Goal: Check status: Check status

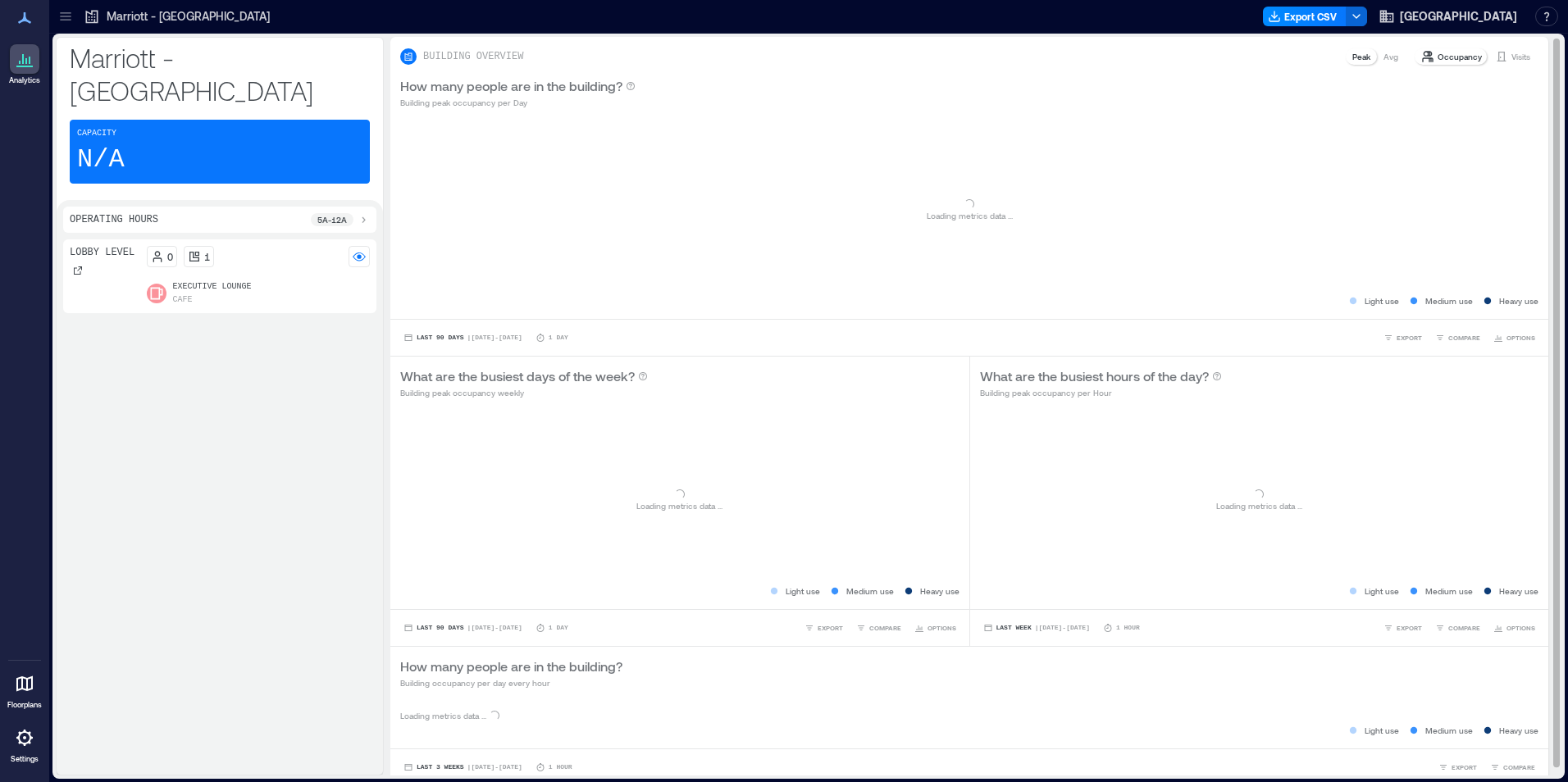
click at [1514, 58] on p "Visits" at bounding box center [1521, 57] width 19 height 13
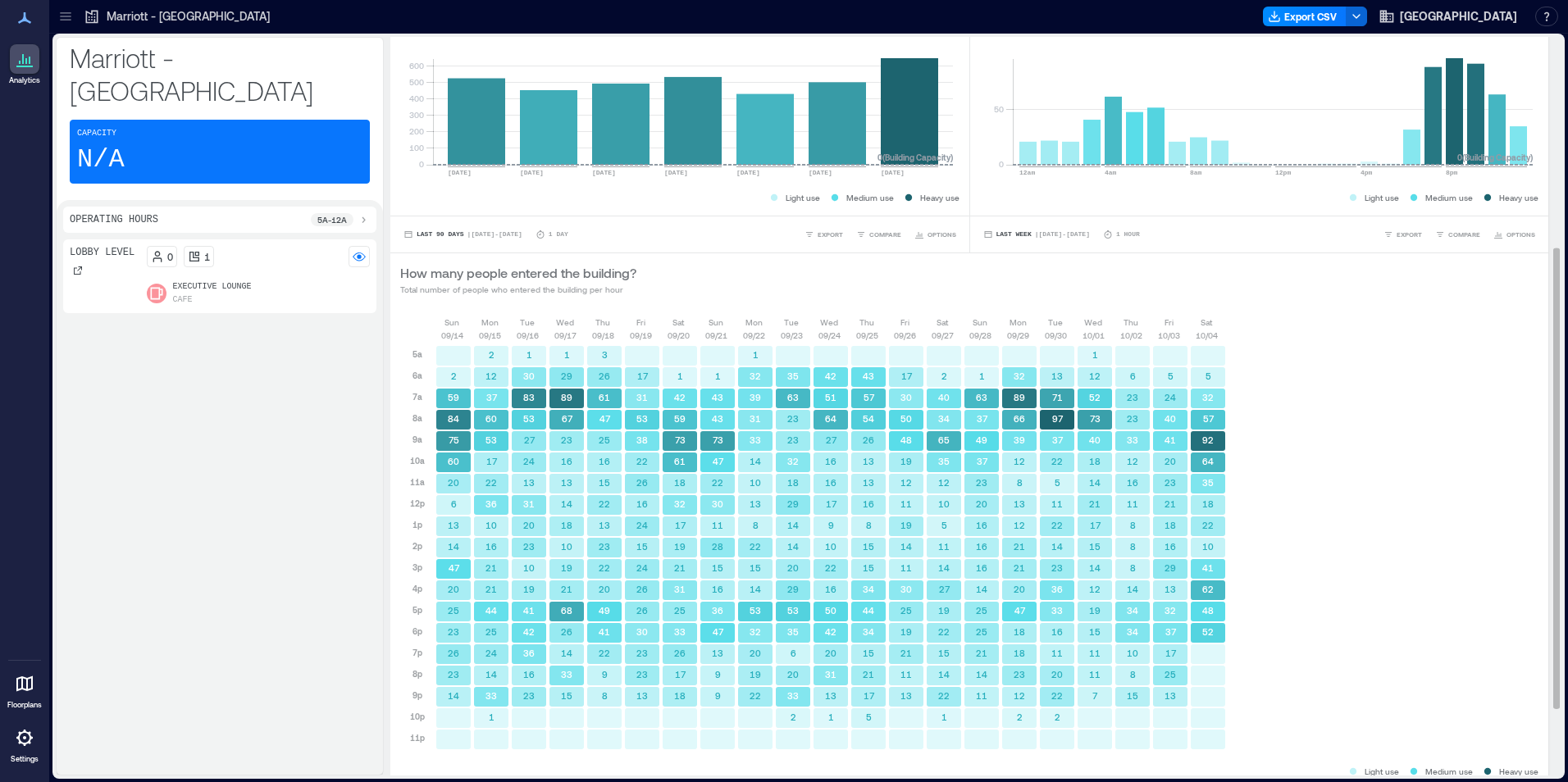
scroll to position [444, 0]
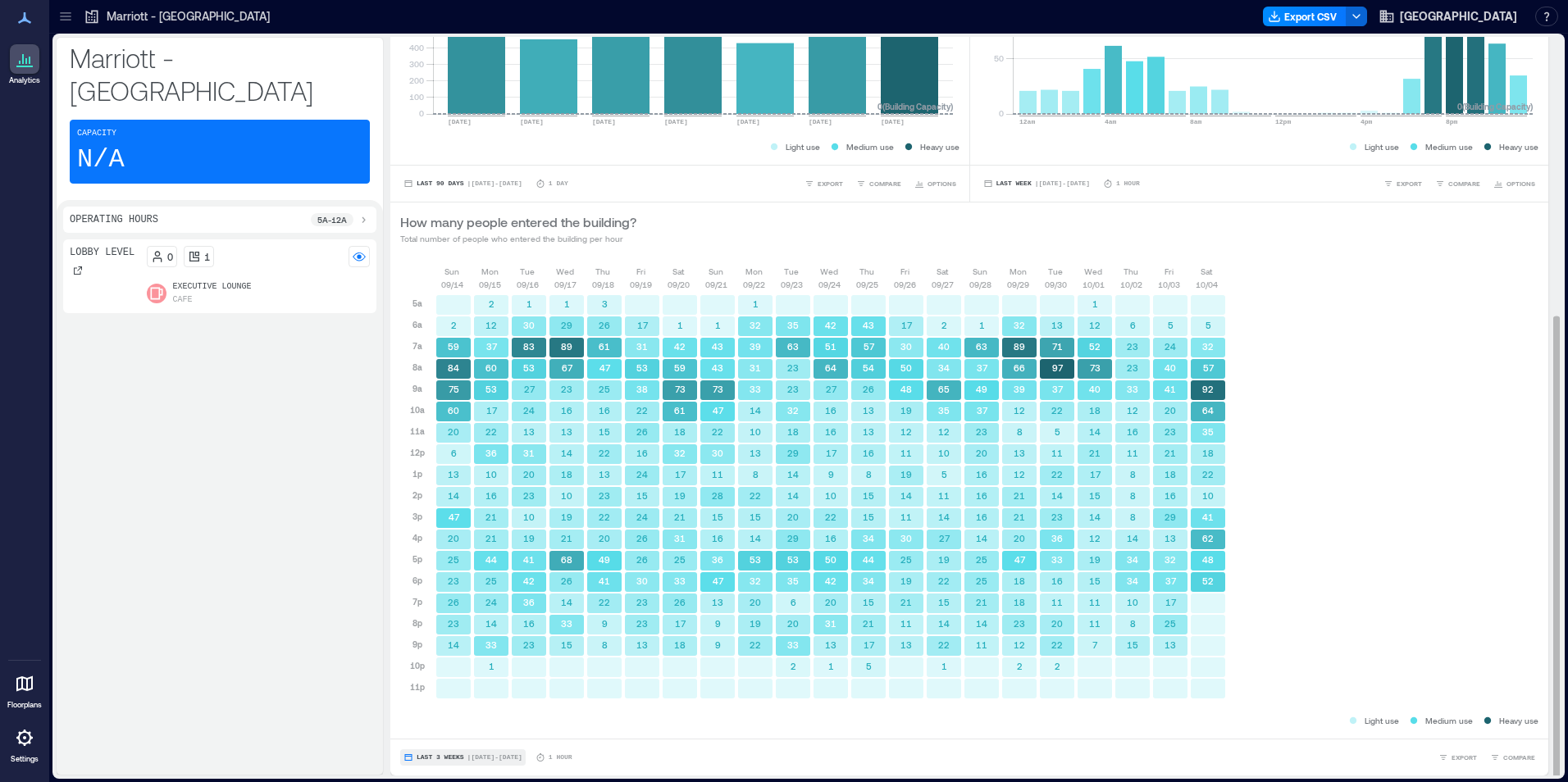
click at [450, 758] on span "Last 3 Weeks" at bounding box center [441, 758] width 48 height 0
click at [444, 731] on span "Custom" at bounding box center [433, 728] width 35 height 11
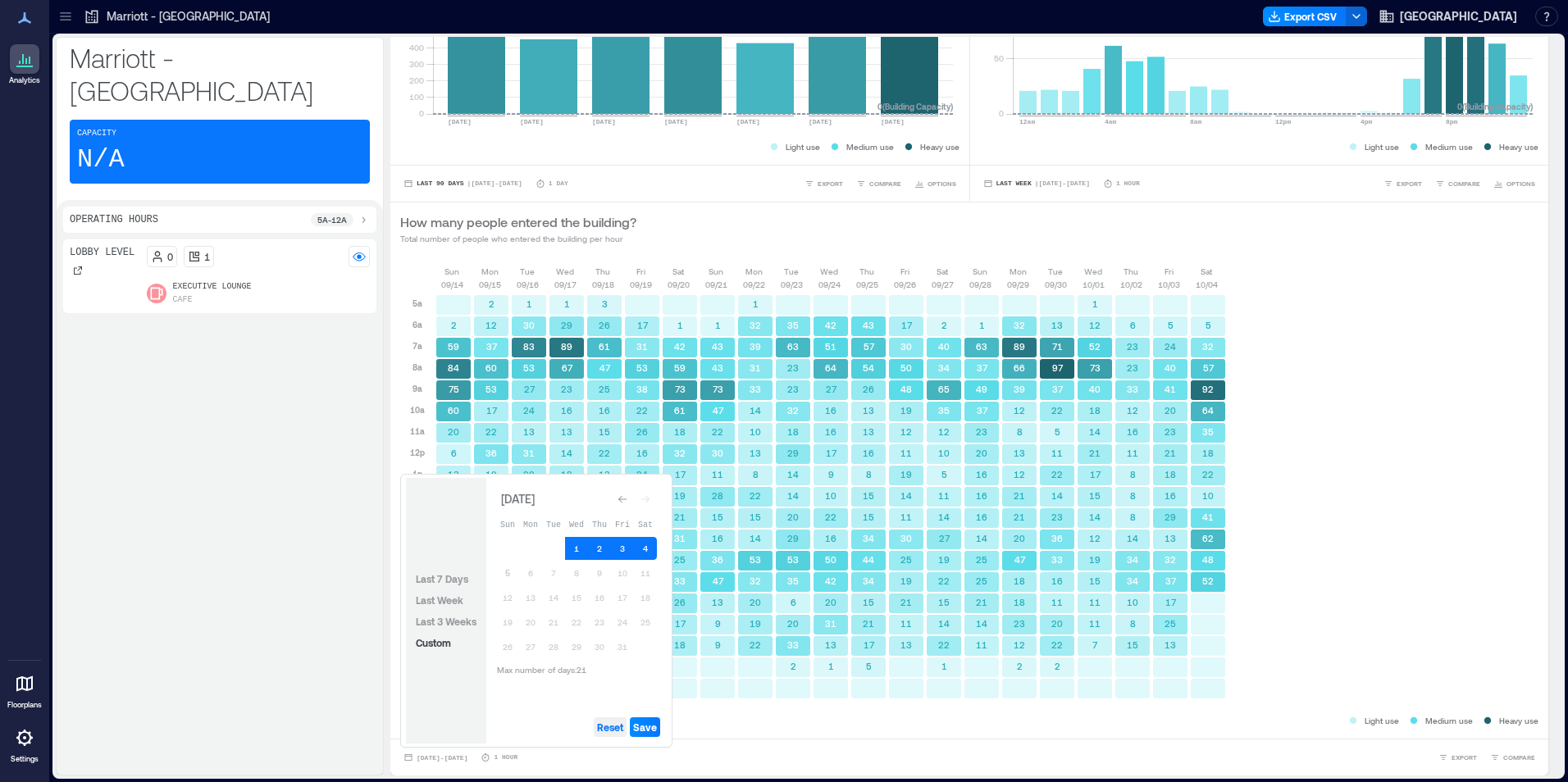
click at [607, 724] on span "Reset" at bounding box center [611, 728] width 27 height 13
click at [640, 544] on button "4" at bounding box center [645, 549] width 23 height 23
click at [626, 545] on button "3" at bounding box center [622, 549] width 23 height 23
drag, startPoint x: 515, startPoint y: 568, endPoint x: 536, endPoint y: 570, distance: 21.1
click at [514, 568] on button "5" at bounding box center [508, 574] width 23 height 23
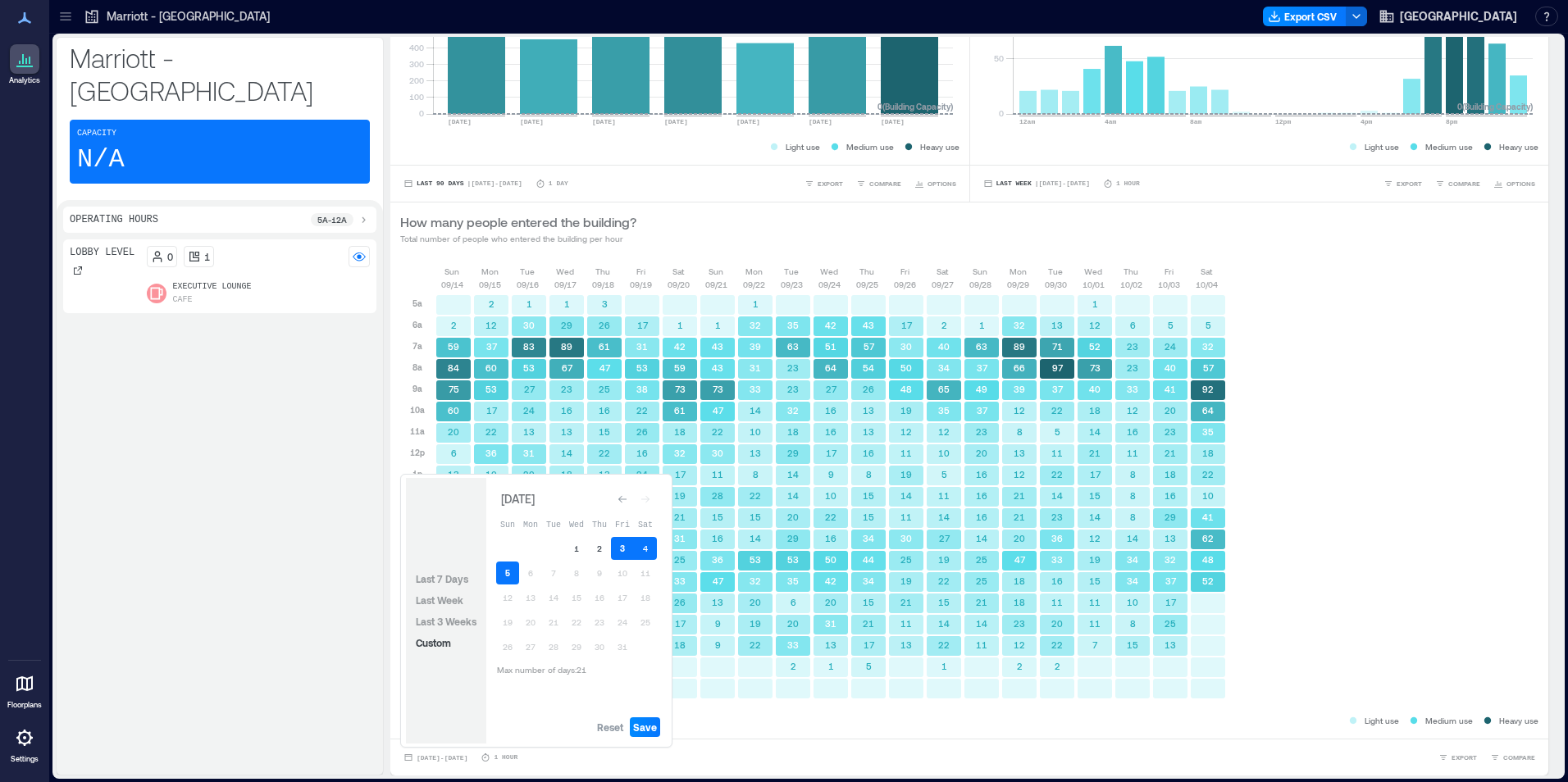
click at [622, 557] on button "3" at bounding box center [622, 549] width 23 height 23
click at [505, 573] on button "5" at bounding box center [508, 574] width 23 height 23
click at [649, 552] on button "4" at bounding box center [645, 549] width 23 height 23
click at [644, 726] on span "Save" at bounding box center [645, 728] width 24 height 13
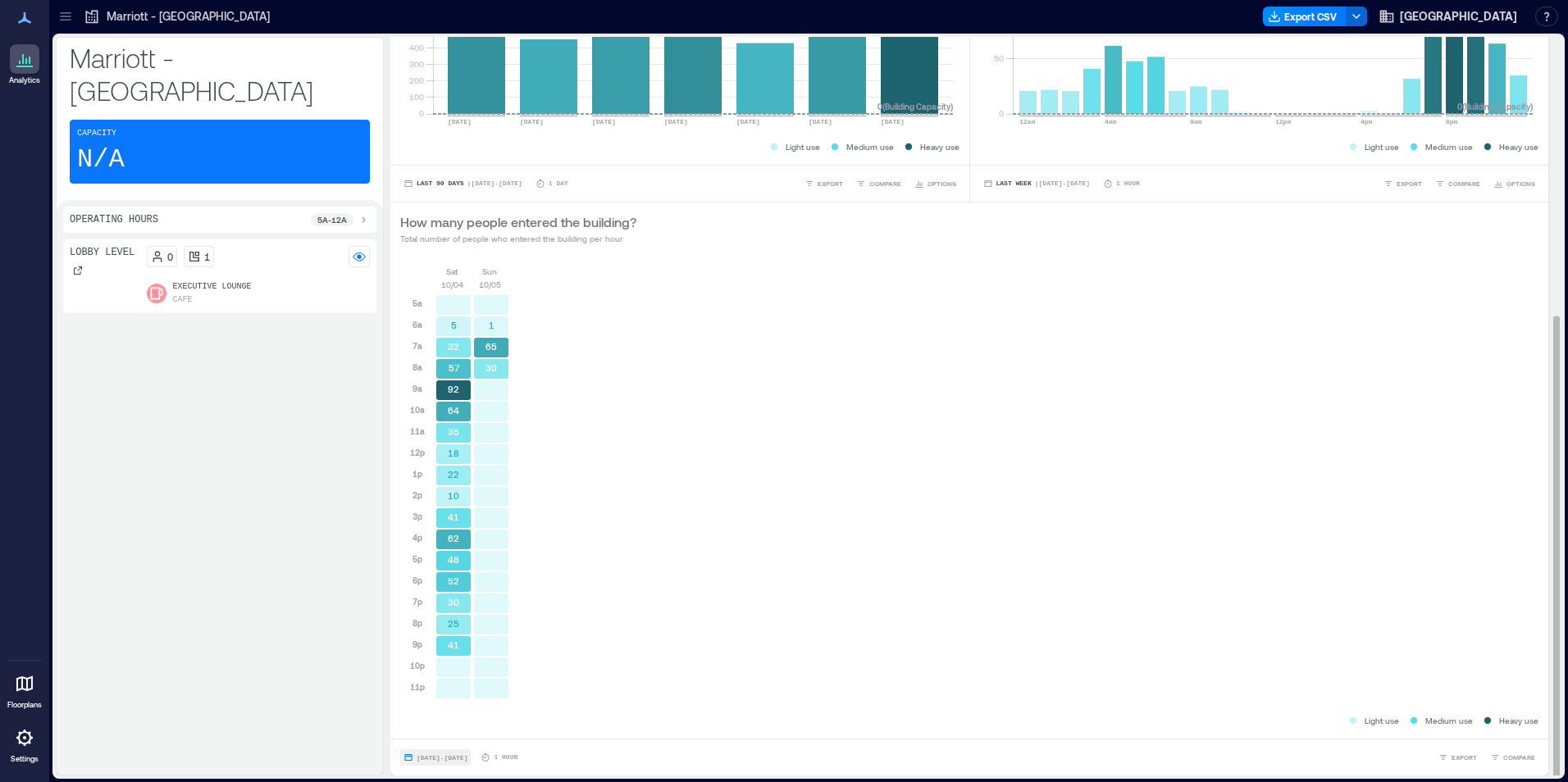
click at [455, 757] on span "[DATE] - [DATE]" at bounding box center [441, 758] width 50 height 8
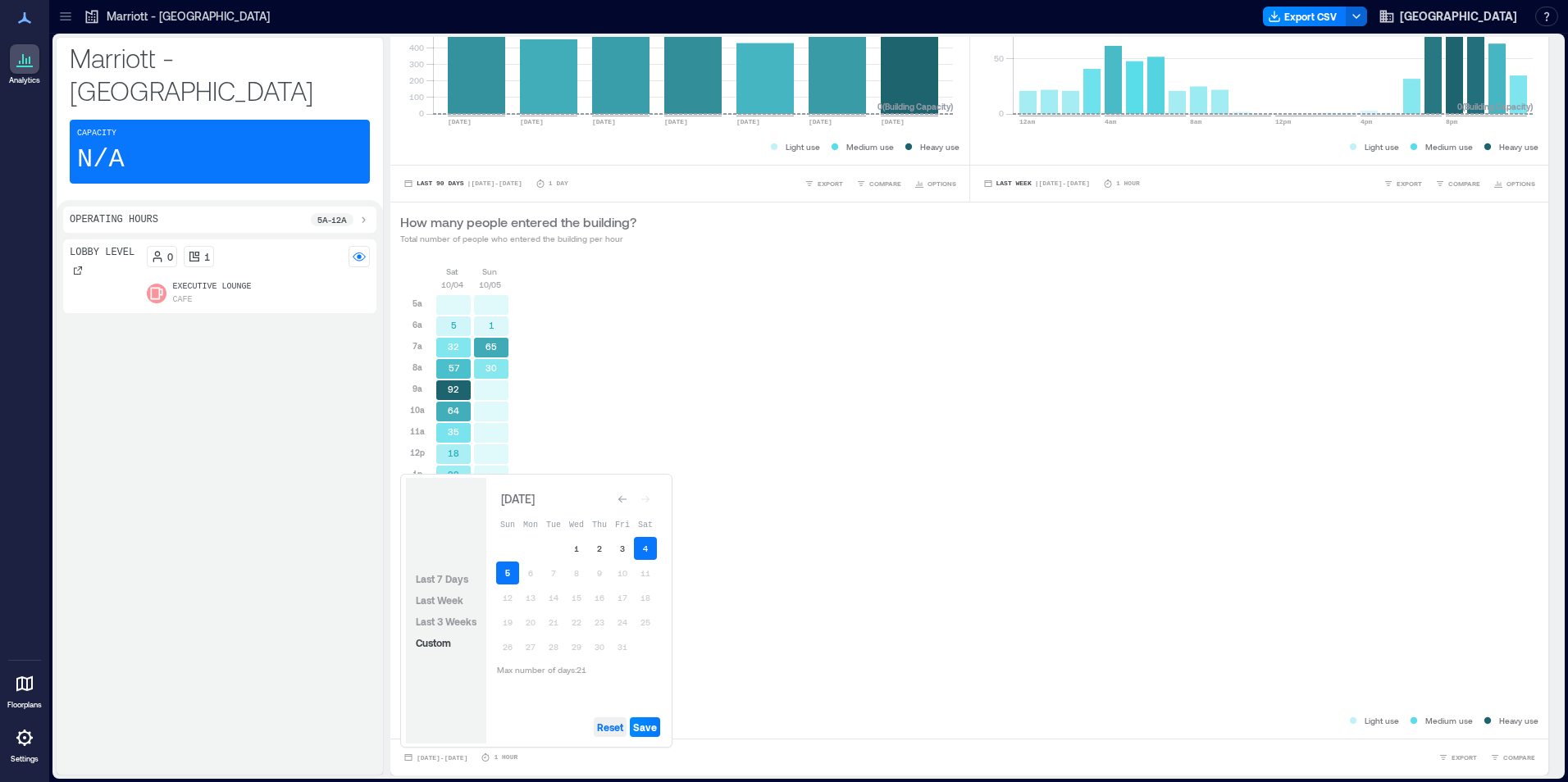
click at [610, 728] on span "Reset" at bounding box center [611, 728] width 27 height 13
drag, startPoint x: 509, startPoint y: 568, endPoint x: 541, endPoint y: 575, distance: 32.8
click at [509, 568] on button "5" at bounding box center [508, 574] width 23 height 23
click at [640, 548] on button "4" at bounding box center [645, 549] width 23 height 23
click at [632, 549] on button "3" at bounding box center [622, 549] width 23 height 23
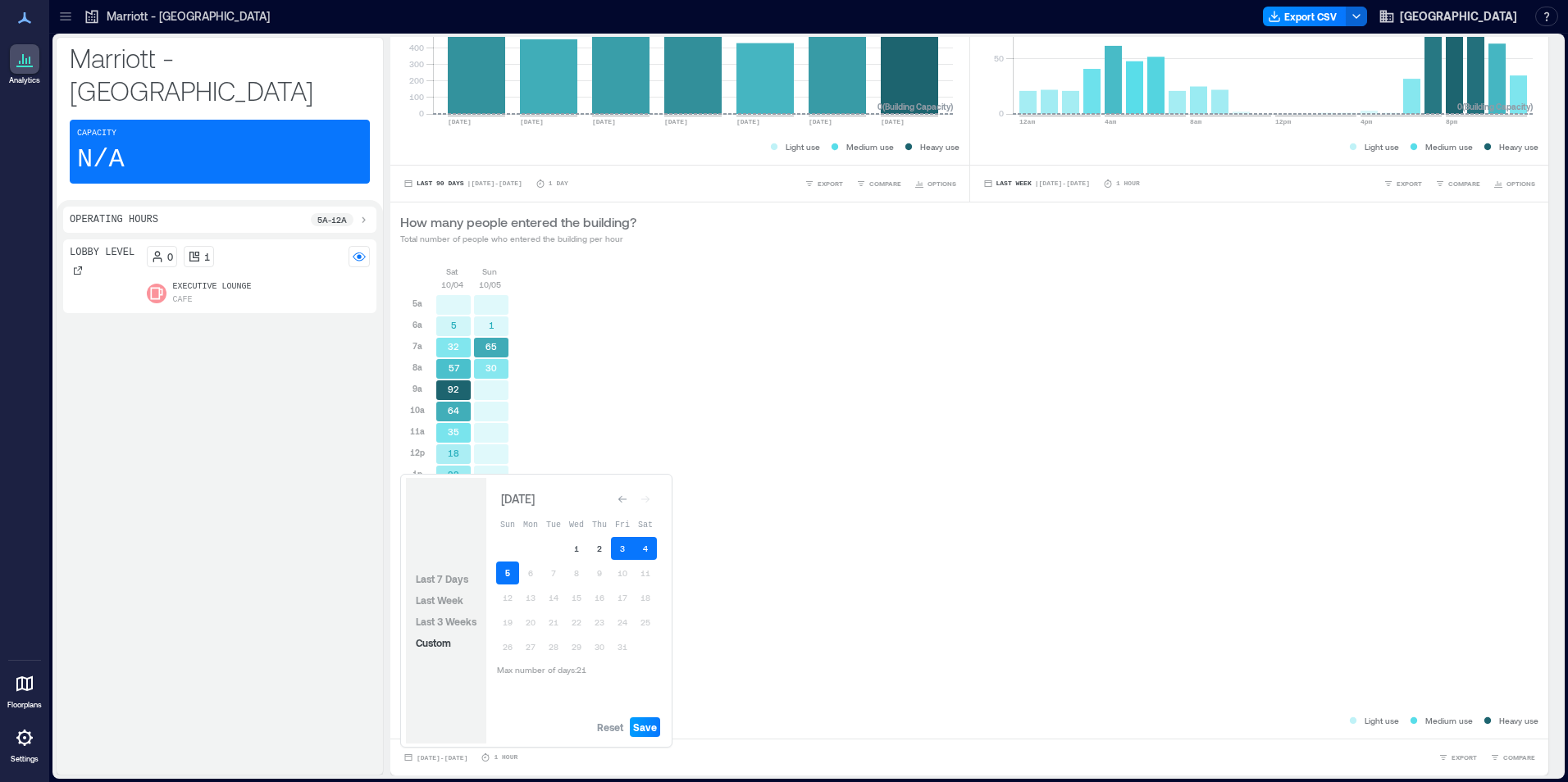
click at [643, 729] on span "Save" at bounding box center [645, 728] width 24 height 13
